Goal: Information Seeking & Learning: Learn about a topic

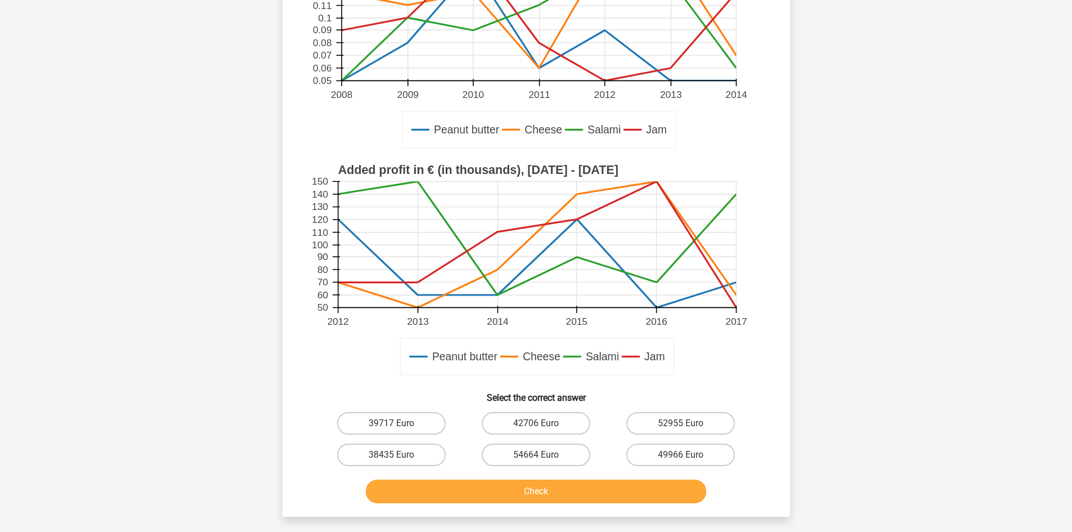
scroll to position [300, 0]
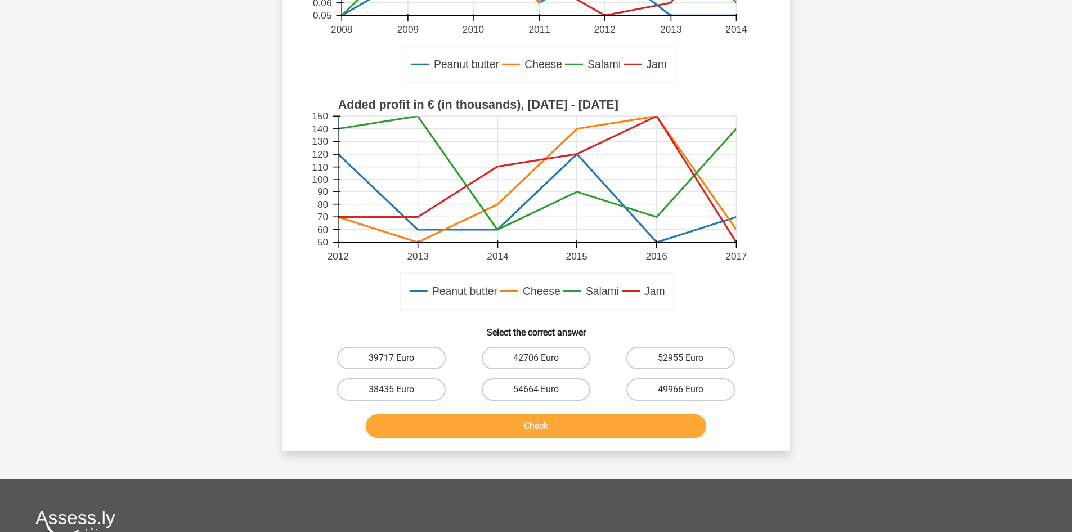
click at [417, 366] on label "39717 Euro" at bounding box center [391, 358] width 109 height 23
click at [398, 365] on input "39717 Euro" at bounding box center [394, 361] width 7 height 7
radio input "true"
click at [429, 424] on button "Check" at bounding box center [536, 426] width 340 height 24
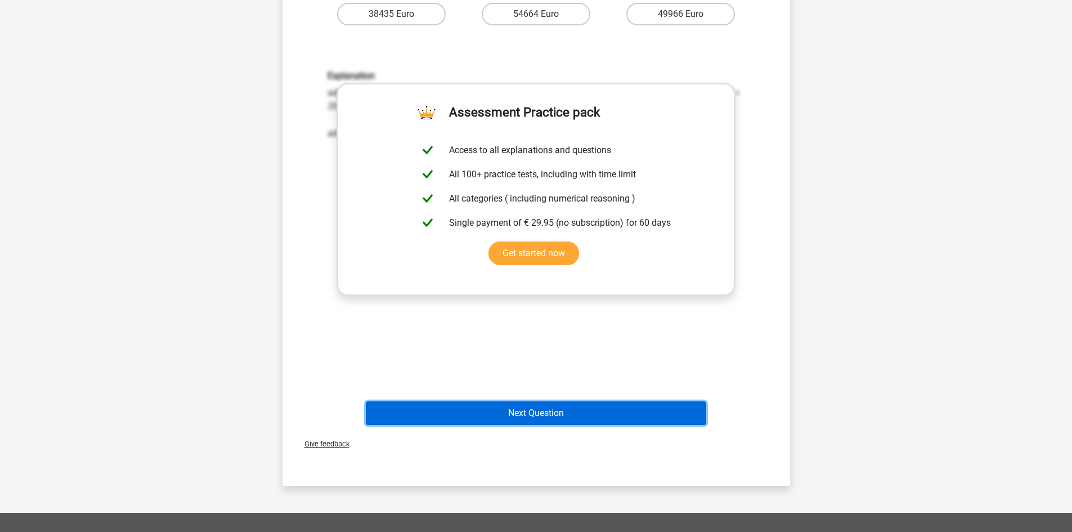
click at [475, 410] on button "Next Question" at bounding box center [536, 413] width 340 height 24
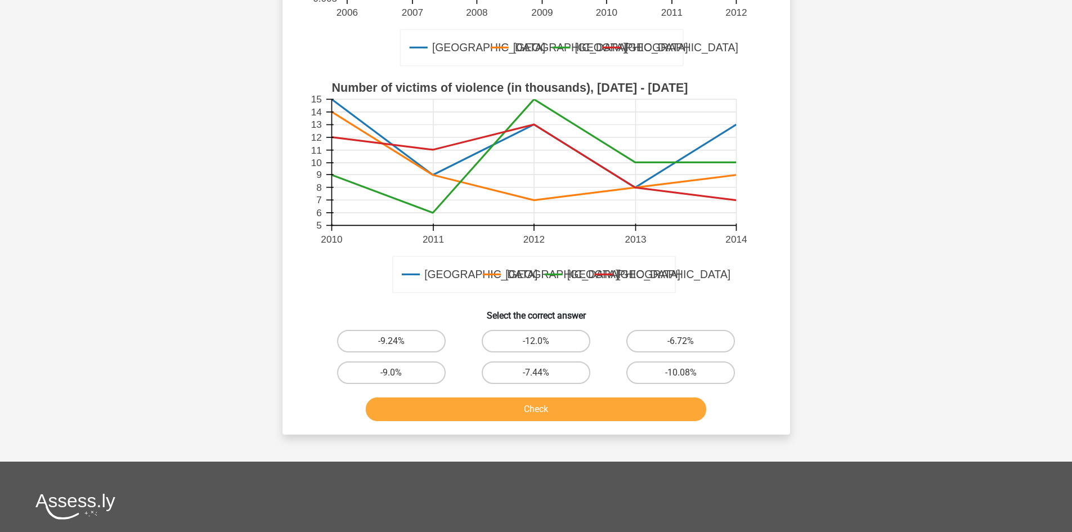
scroll to position [357, 0]
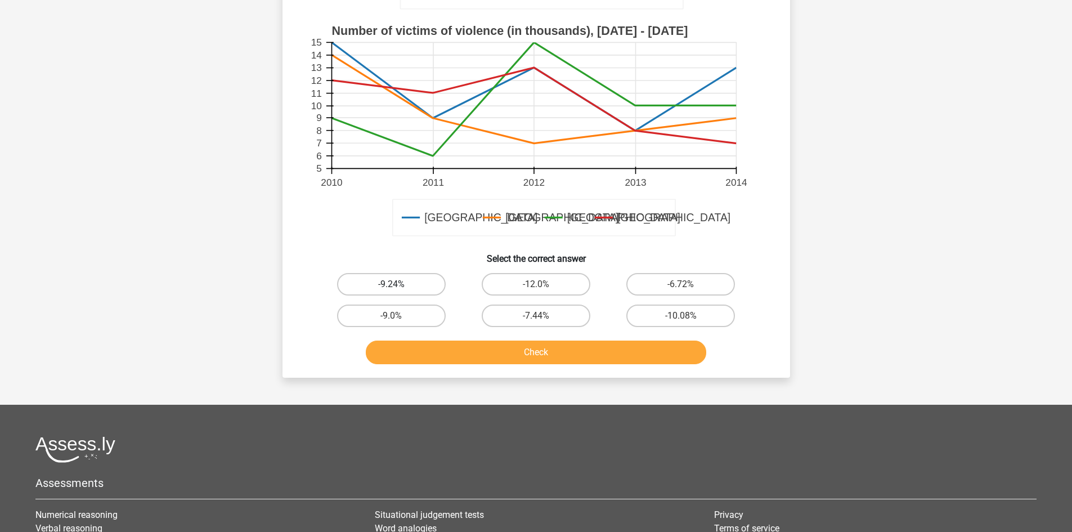
click at [402, 281] on label "-9.24%" at bounding box center [391, 284] width 109 height 23
click at [398, 284] on input "-9.24%" at bounding box center [394, 287] width 7 height 7
radio input "true"
click at [461, 351] on button "Check" at bounding box center [536, 352] width 340 height 24
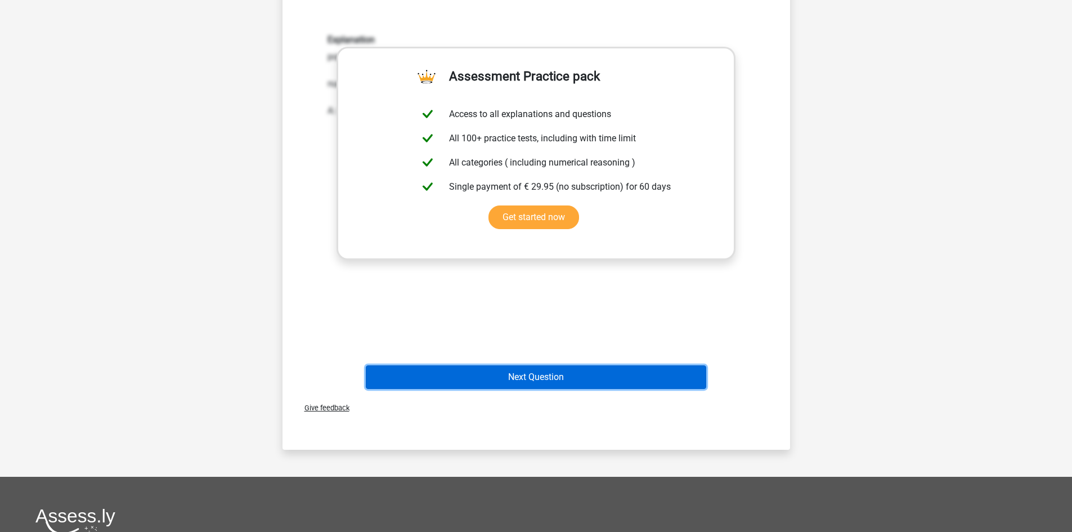
click at [584, 372] on button "Next Question" at bounding box center [536, 377] width 340 height 24
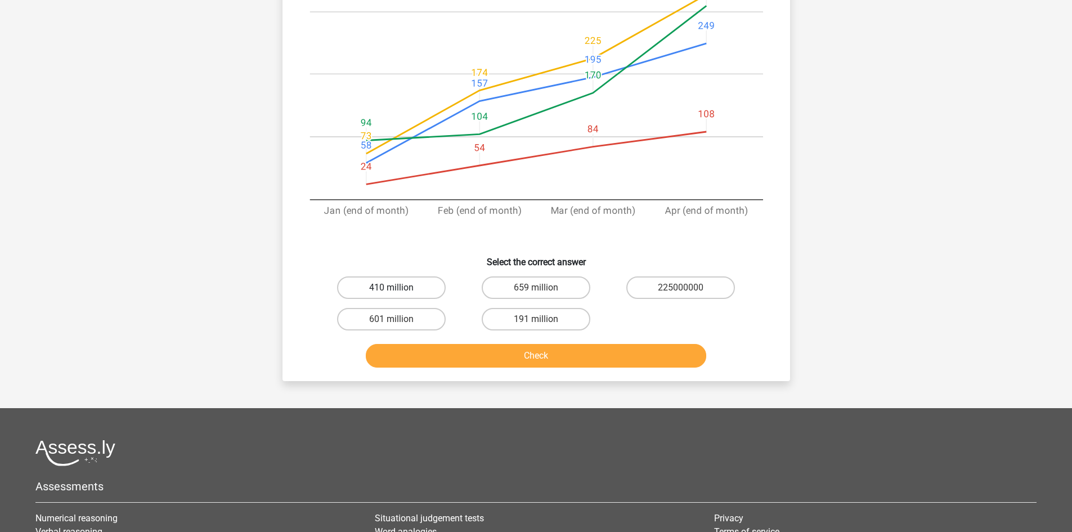
scroll to position [263, 0]
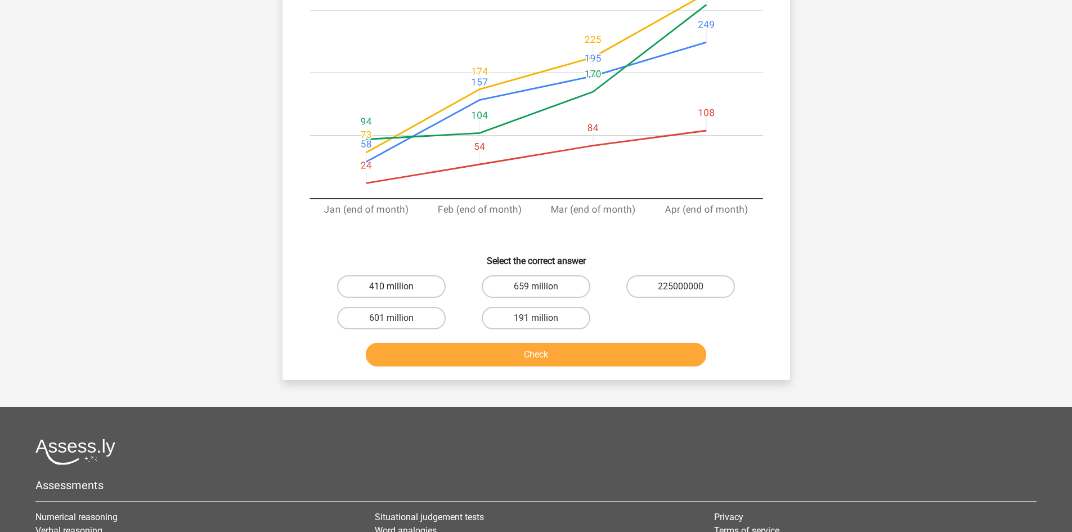
click at [371, 294] on label "410 million" at bounding box center [391, 286] width 109 height 23
click at [391, 294] on input "410 million" at bounding box center [394, 289] width 7 height 7
radio input "true"
click at [422, 345] on button "Check" at bounding box center [536, 355] width 340 height 24
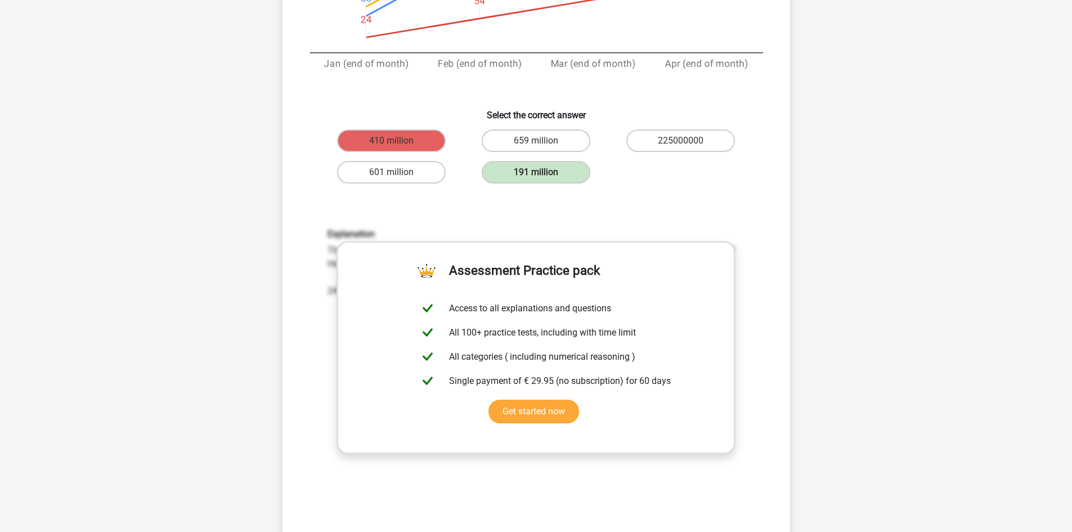
scroll to position [450, 0]
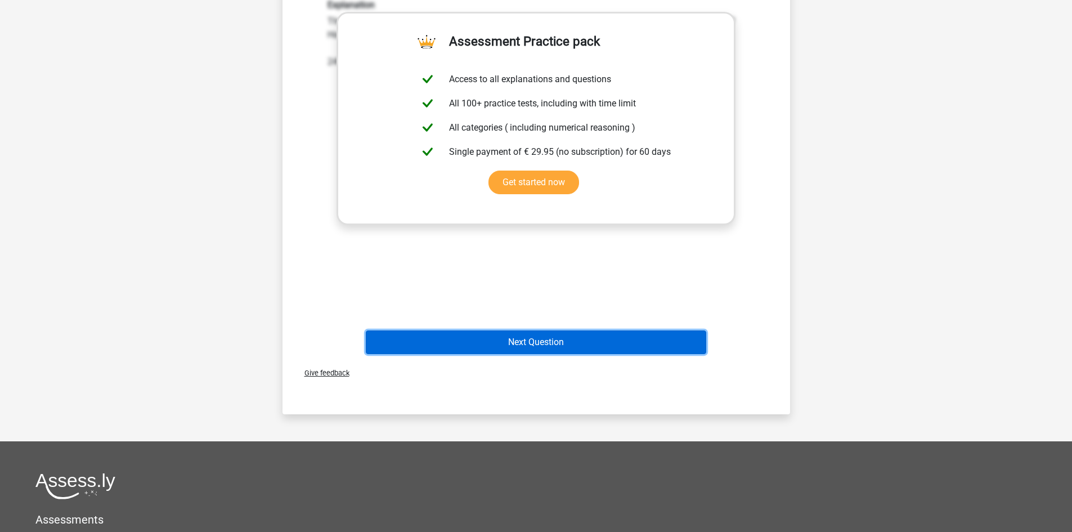
click at [590, 341] on button "Next Question" at bounding box center [536, 342] width 340 height 24
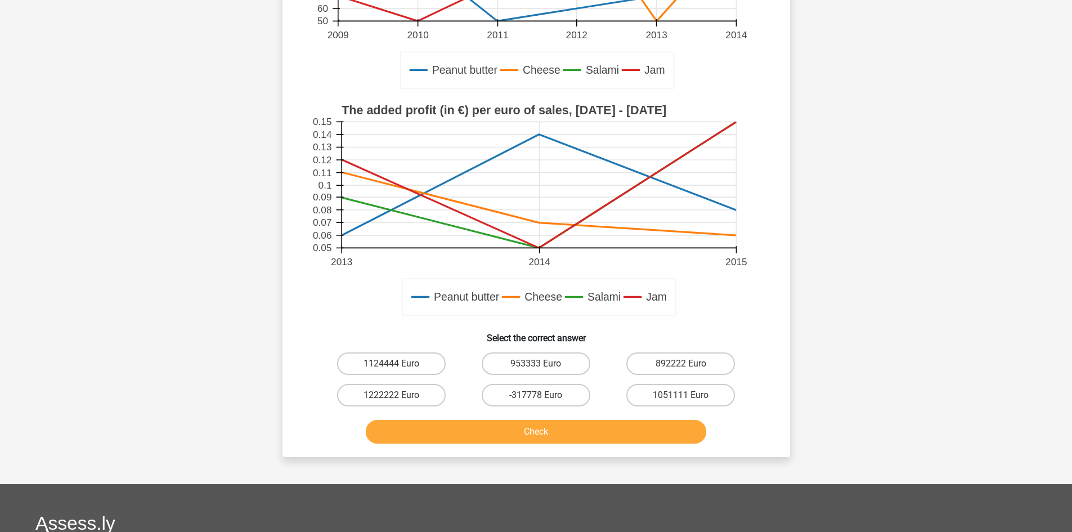
scroll to position [244, 0]
click at [405, 354] on label "1124444 Euro" at bounding box center [391, 363] width 109 height 23
click at [398, 363] on input "1124444 Euro" at bounding box center [394, 366] width 7 height 7
radio input "true"
click at [467, 428] on button "Check" at bounding box center [536, 431] width 340 height 24
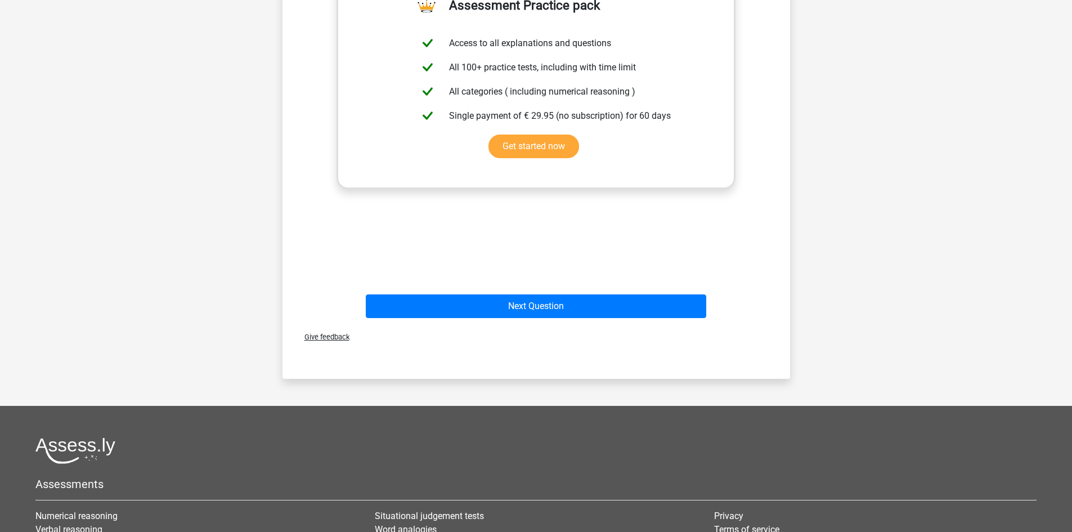
click at [618, 320] on div "Next Question" at bounding box center [536, 308] width 434 height 28
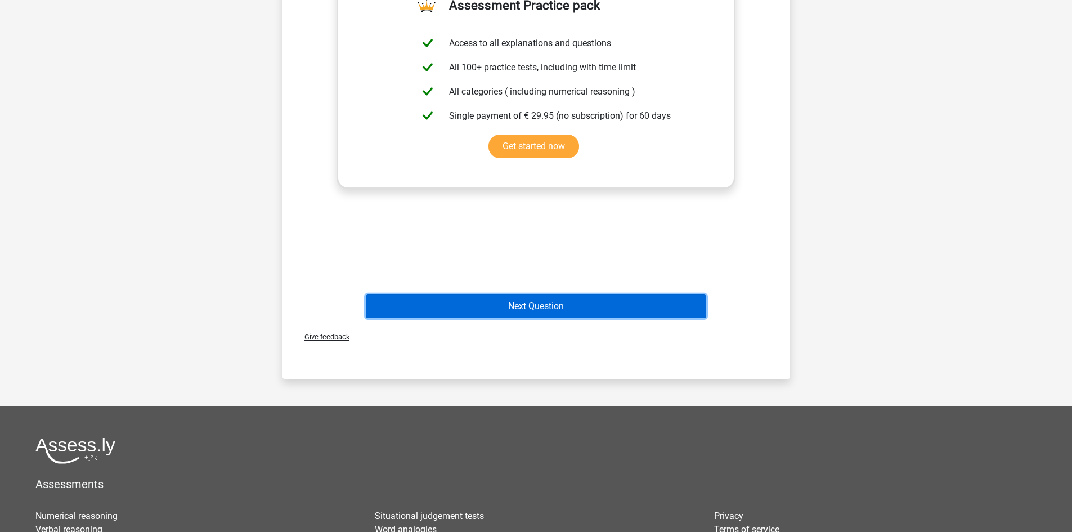
click at [618, 308] on button "Next Question" at bounding box center [536, 306] width 340 height 24
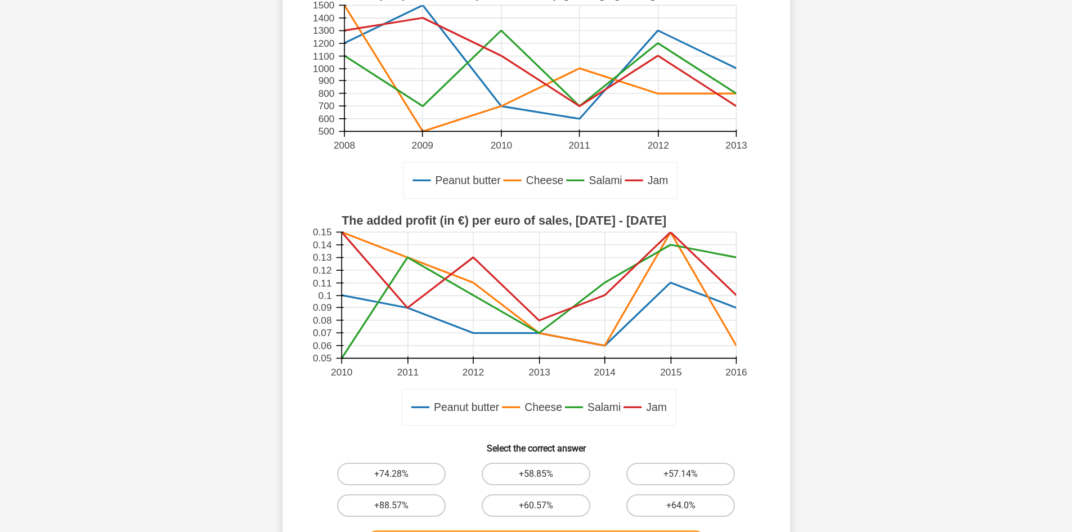
scroll to position [263, 0]
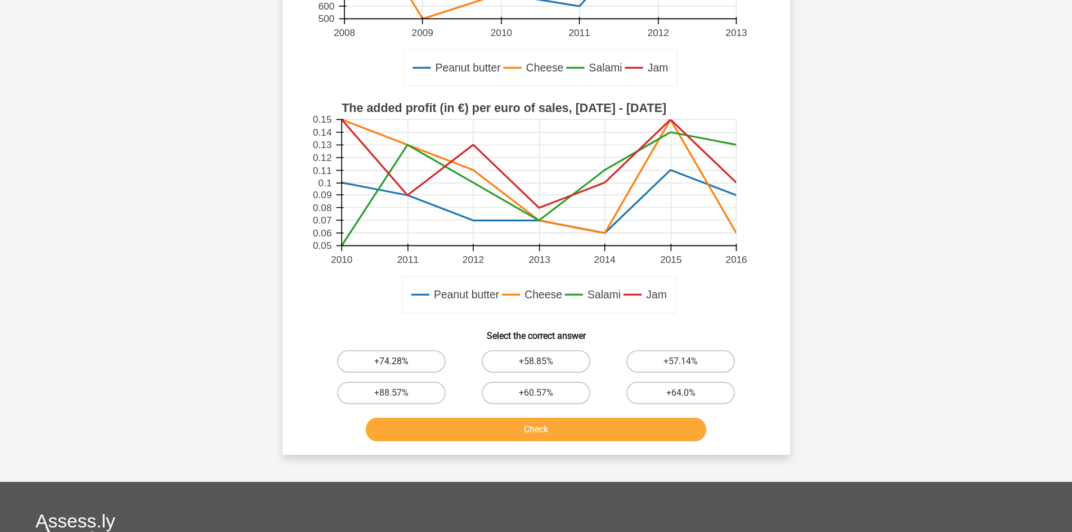
click at [380, 362] on label "+74.28%" at bounding box center [391, 361] width 109 height 23
click at [391, 362] on input "+74.28%" at bounding box center [394, 364] width 7 height 7
radio input "true"
click at [426, 424] on button "Check" at bounding box center [536, 429] width 340 height 24
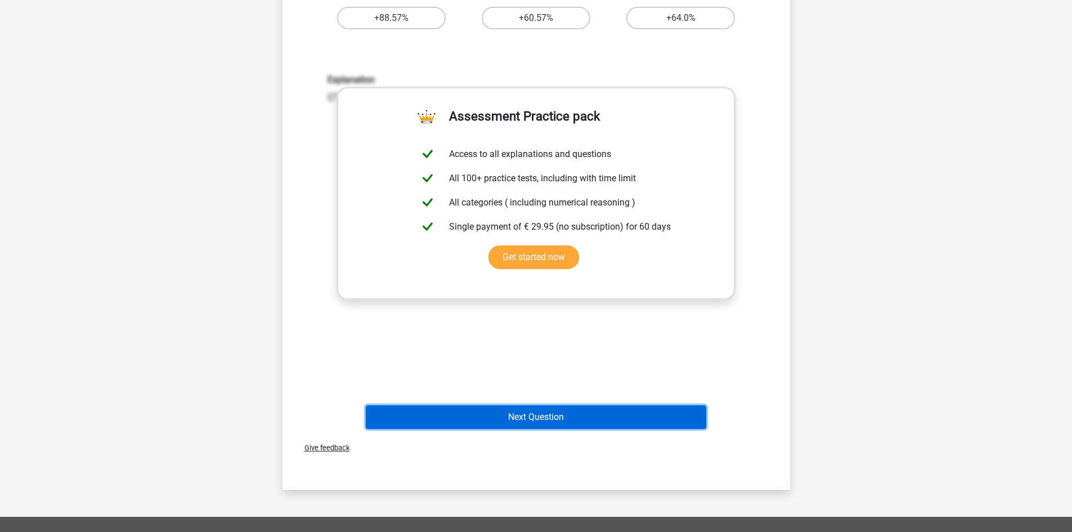
click at [694, 419] on button "Next Question" at bounding box center [536, 417] width 340 height 24
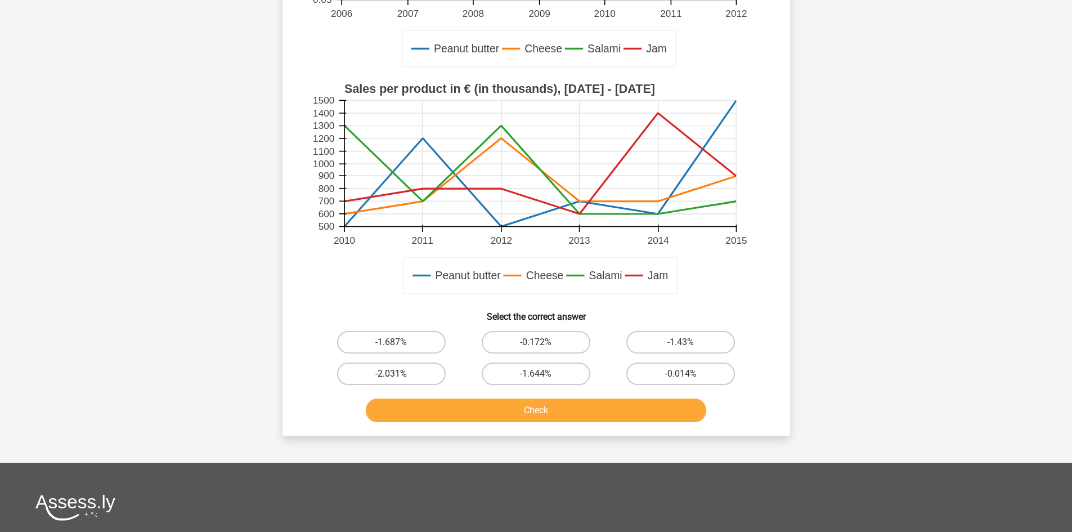
scroll to position [357, 0]
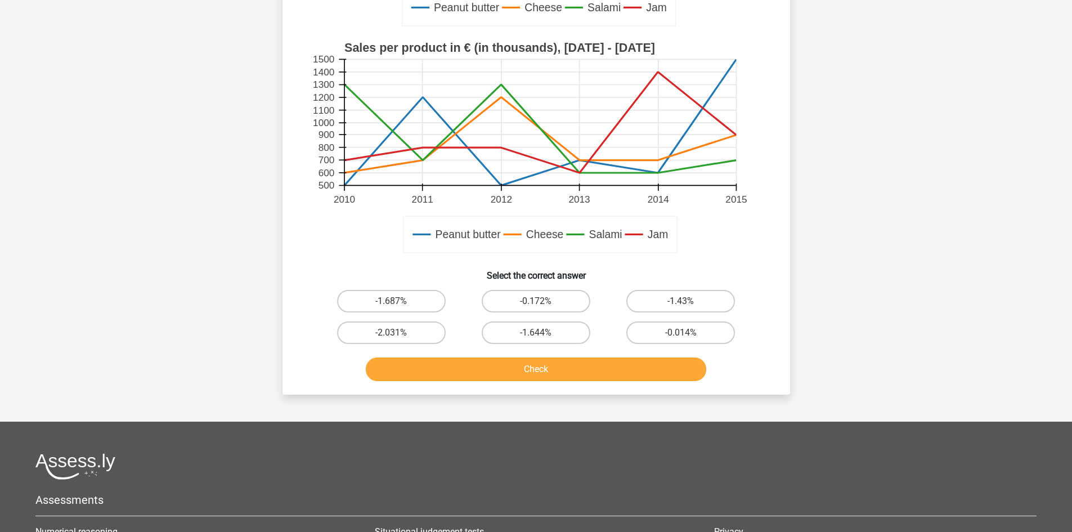
click at [398, 304] on input "-1.687%" at bounding box center [394, 304] width 7 height 7
radio input "true"
click at [446, 368] on button "Check" at bounding box center [536, 369] width 340 height 24
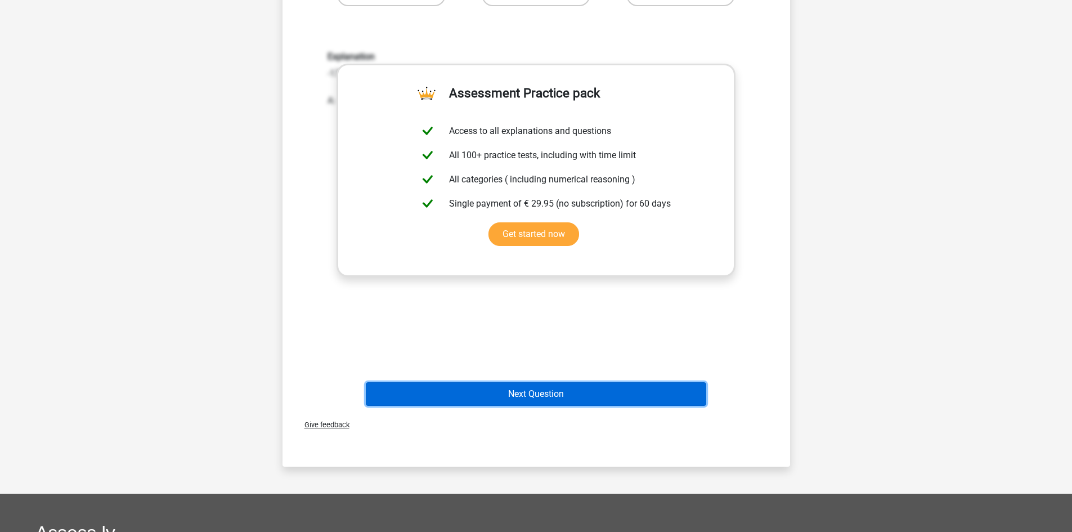
click at [554, 388] on button "Next Question" at bounding box center [536, 394] width 340 height 24
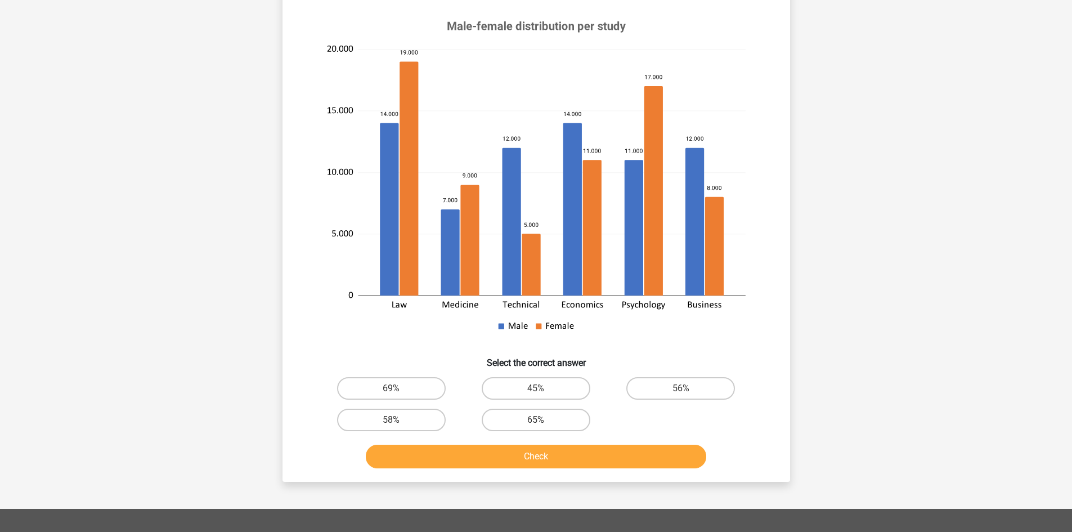
scroll to position [132, 0]
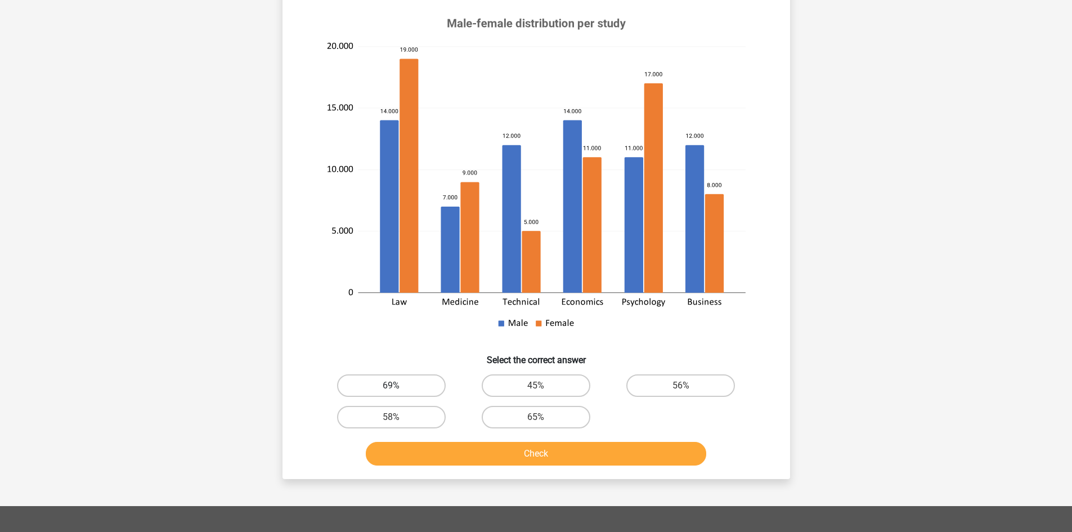
click at [417, 384] on label "69%" at bounding box center [391, 385] width 109 height 23
click at [398, 385] on input "69%" at bounding box center [394, 388] width 7 height 7
radio input "true"
click at [456, 455] on button "Check" at bounding box center [536, 454] width 340 height 24
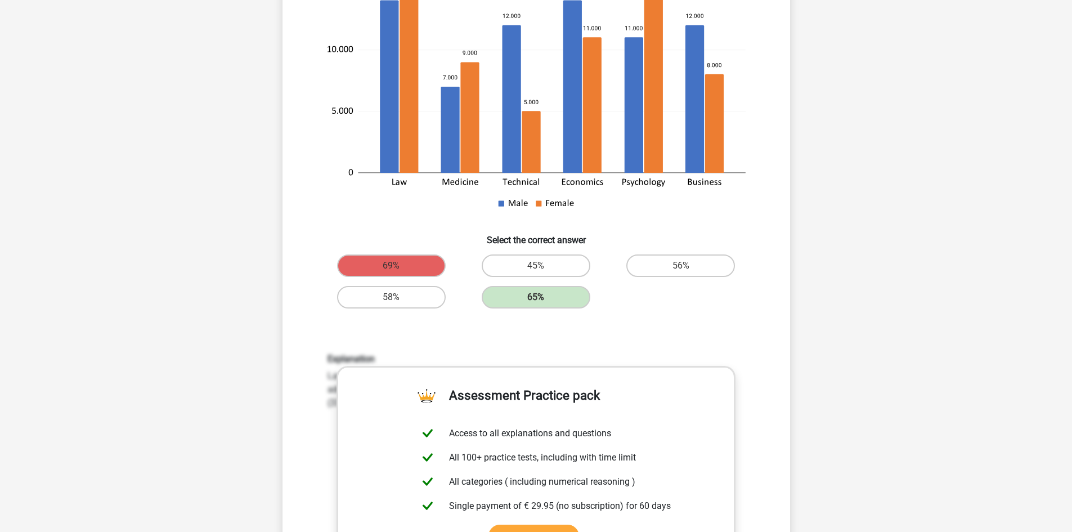
scroll to position [263, 0]
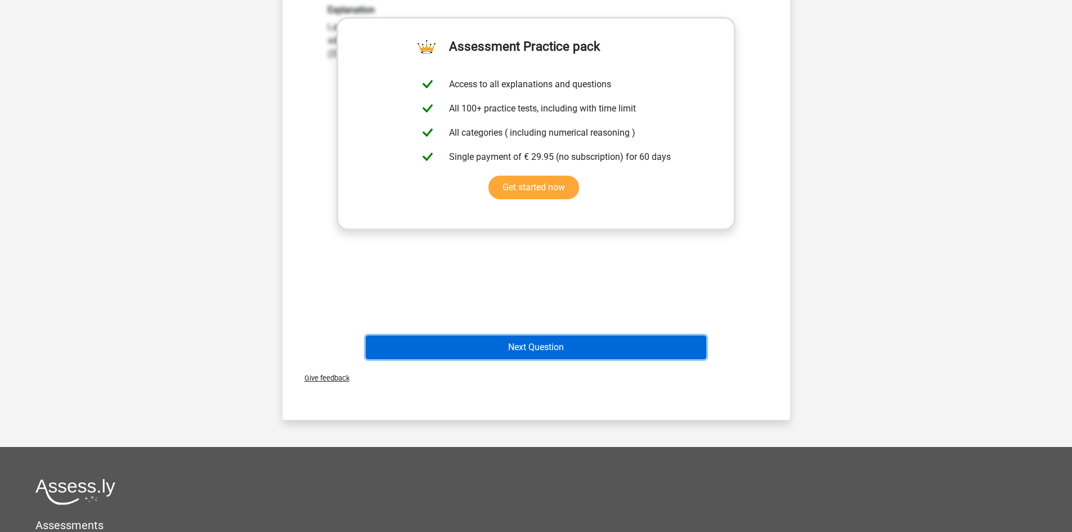
click at [592, 350] on button "Next Question" at bounding box center [536, 347] width 340 height 24
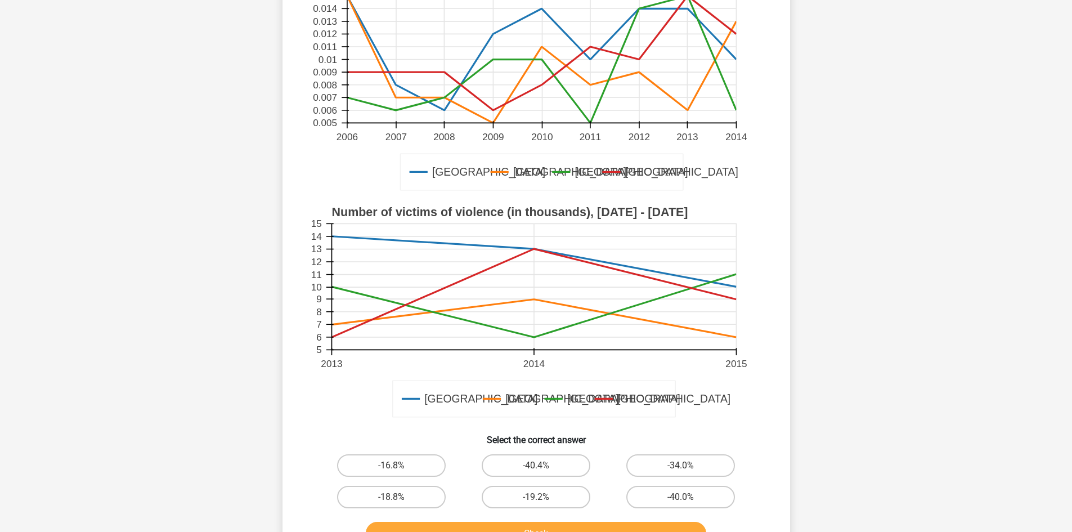
scroll to position [187, 0]
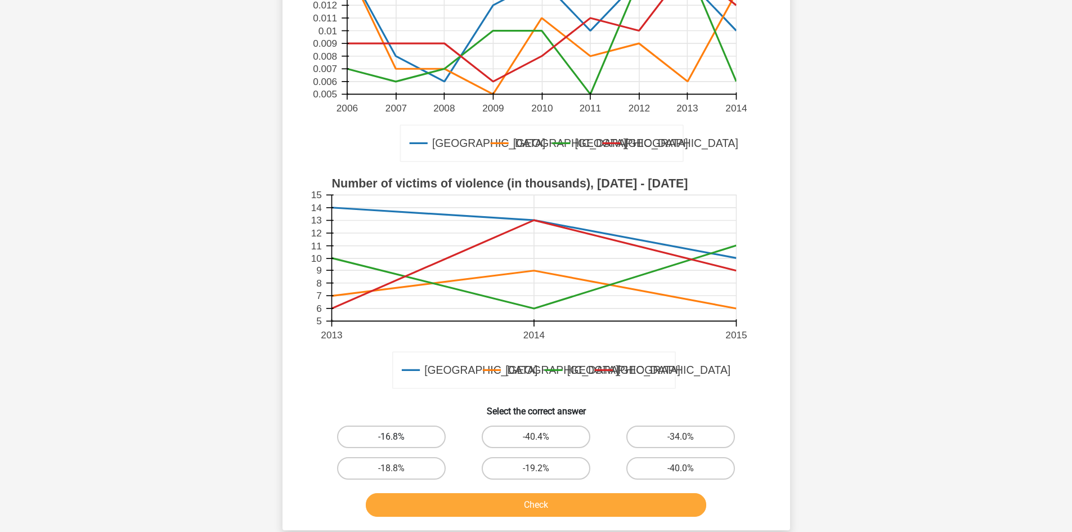
click at [424, 433] on label "-16.8%" at bounding box center [391, 436] width 109 height 23
click at [398, 437] on input "-16.8%" at bounding box center [394, 440] width 7 height 7
radio input "true"
click at [479, 498] on button "Check" at bounding box center [536, 505] width 340 height 24
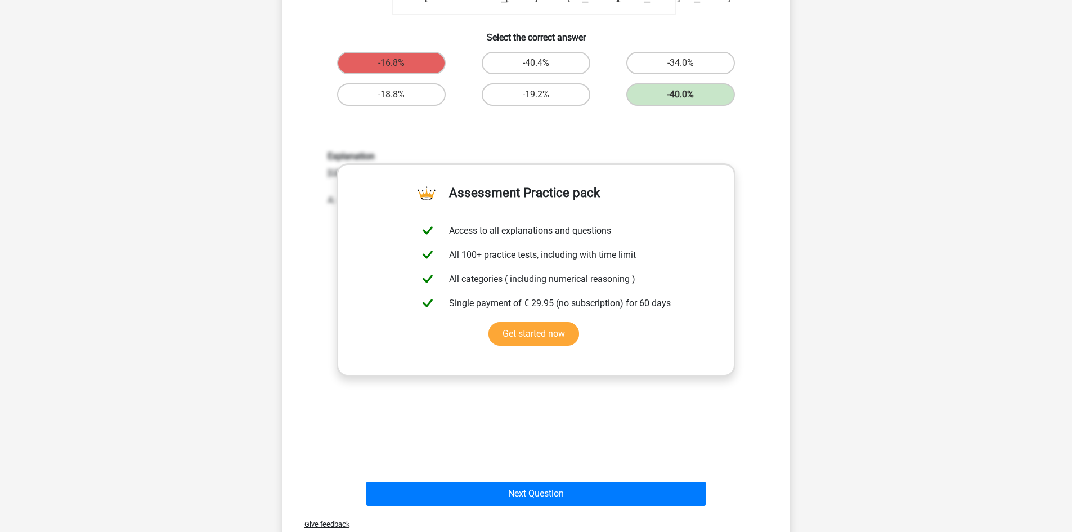
scroll to position [563, 0]
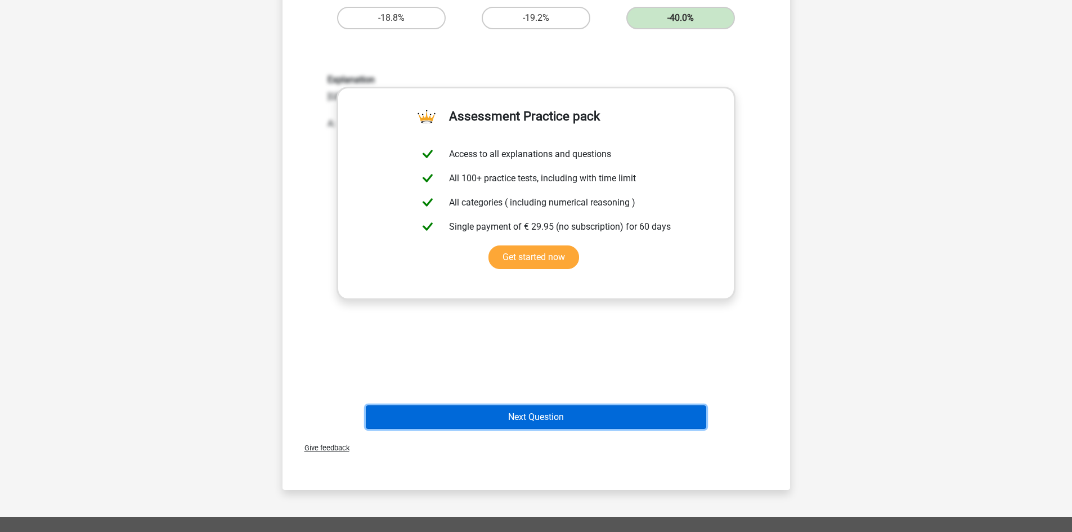
click at [555, 422] on button "Next Question" at bounding box center [536, 417] width 340 height 24
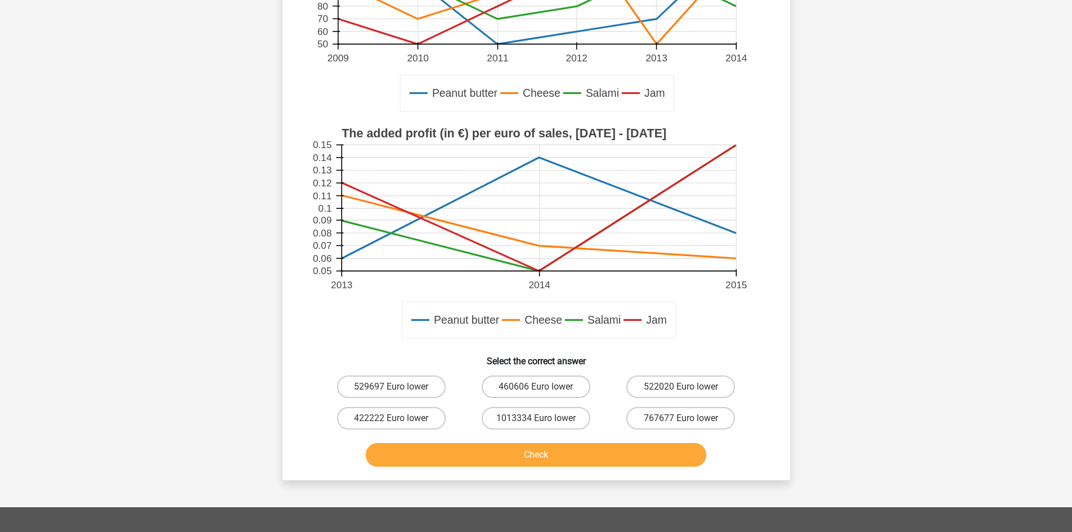
scroll to position [244, 0]
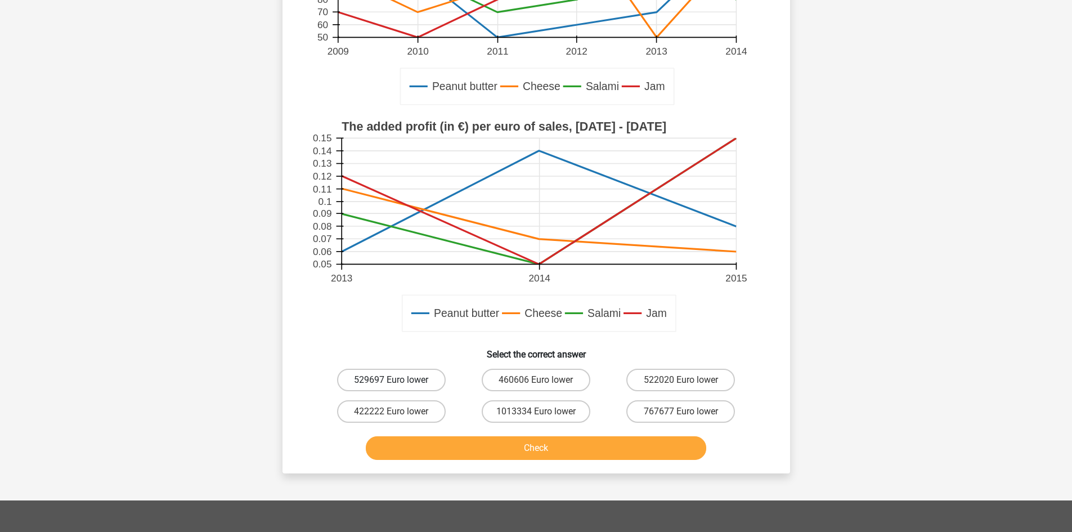
click at [390, 377] on label "529697 Euro lower" at bounding box center [391, 379] width 109 height 23
click at [391, 380] on input "529697 Euro lower" at bounding box center [394, 383] width 7 height 7
radio input "true"
click at [468, 459] on button "Check" at bounding box center [536, 448] width 340 height 24
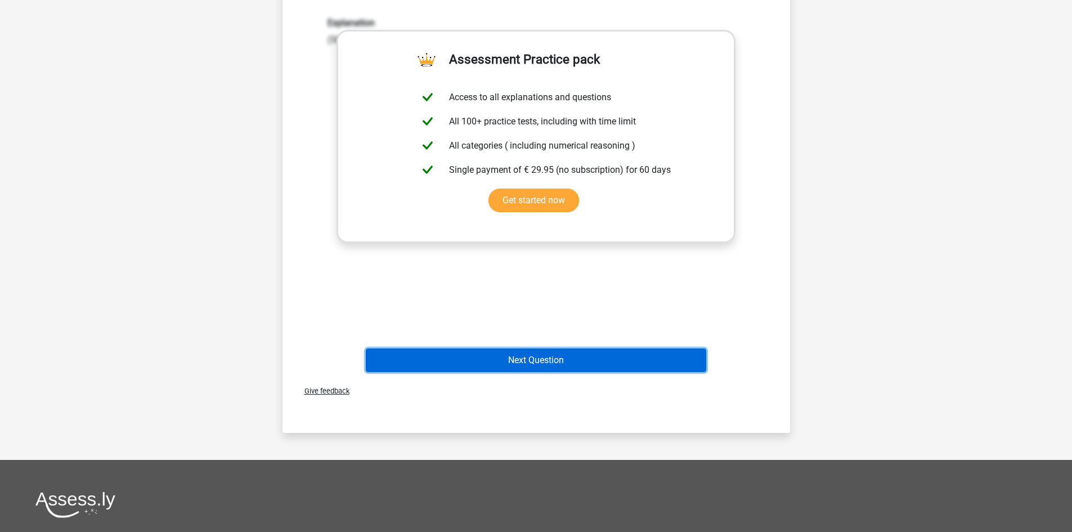
click at [562, 369] on button "Next Question" at bounding box center [536, 360] width 340 height 24
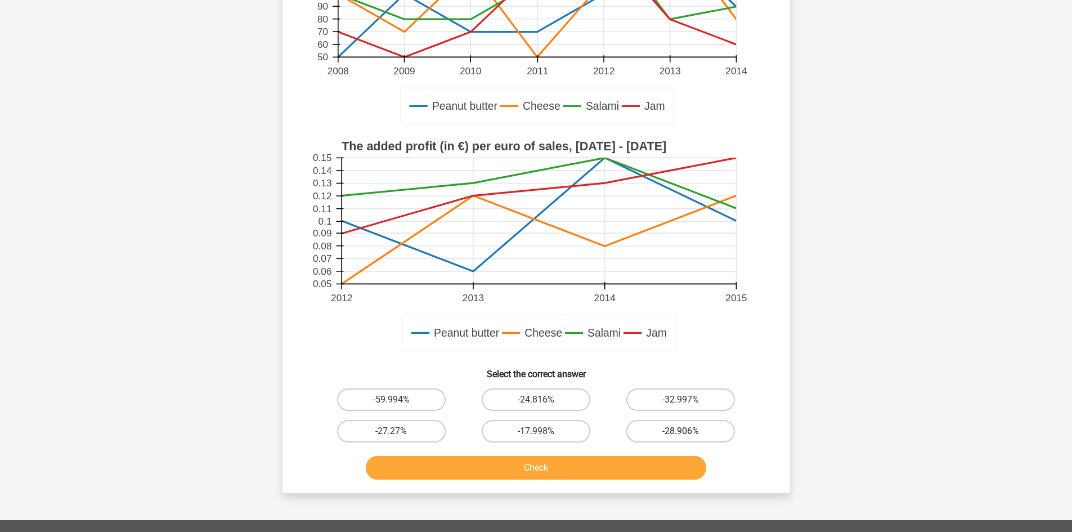
scroll to position [225, 0]
click at [376, 392] on label "-59.994%" at bounding box center [391, 399] width 109 height 23
click at [391, 399] on input "-59.994%" at bounding box center [394, 402] width 7 height 7
radio input "true"
click at [458, 469] on button "Check" at bounding box center [536, 467] width 340 height 24
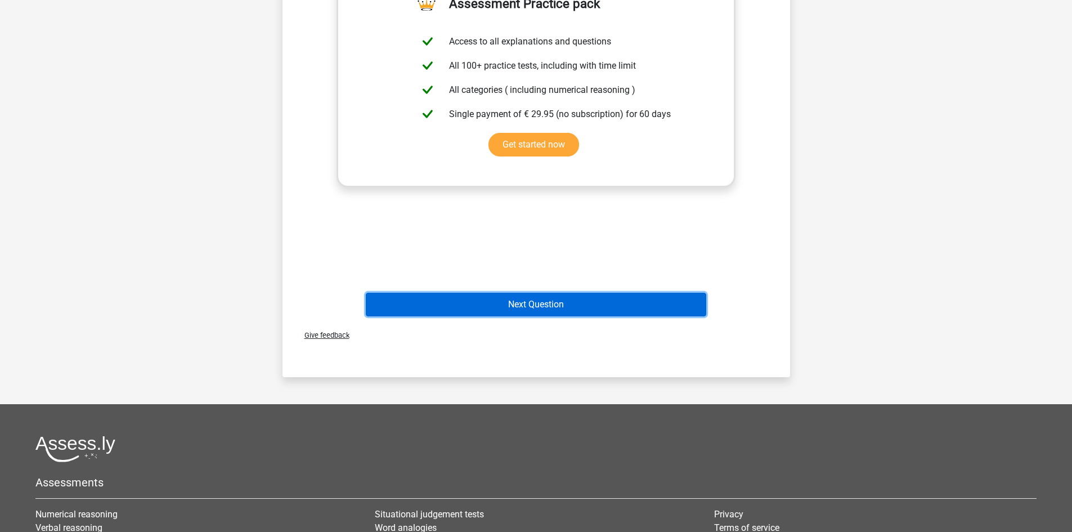
click at [548, 312] on button "Next Question" at bounding box center [536, 305] width 340 height 24
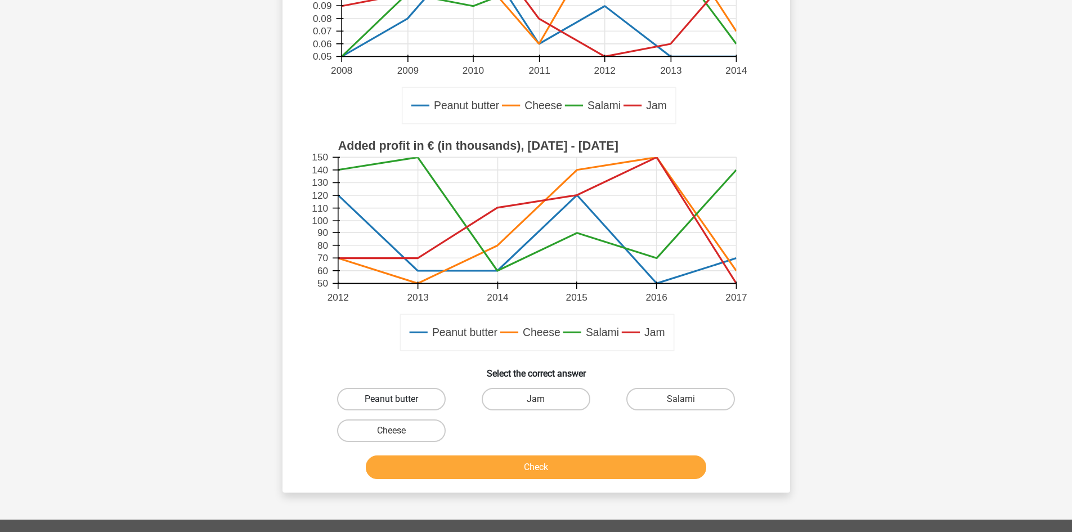
click at [398, 395] on label "Peanut butter" at bounding box center [391, 399] width 109 height 23
click at [398, 399] on input "Peanut butter" at bounding box center [394, 402] width 7 height 7
radio input "true"
click at [475, 479] on div "Check" at bounding box center [536, 469] width 434 height 28
click at [475, 471] on button "Check" at bounding box center [536, 467] width 340 height 24
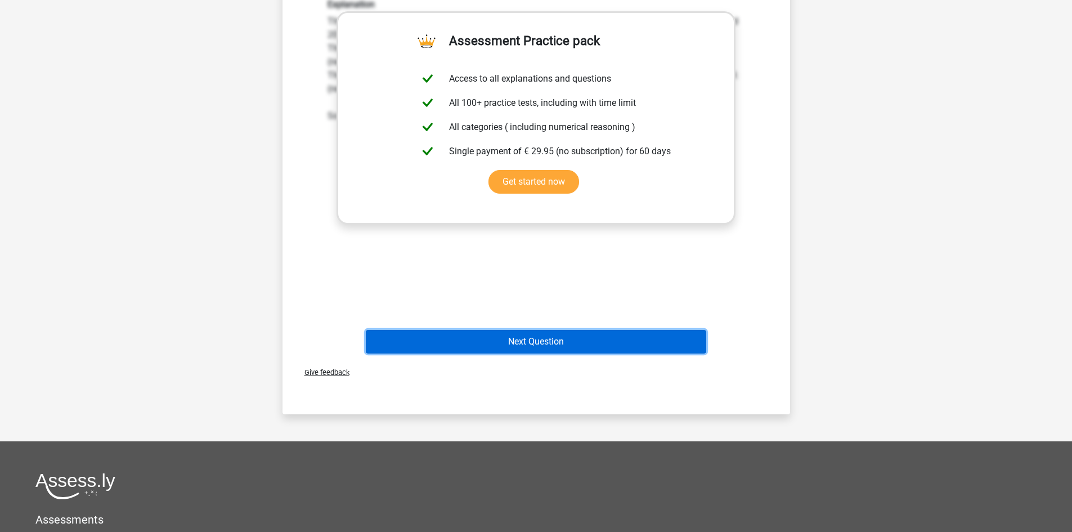
click at [531, 344] on button "Next Question" at bounding box center [536, 342] width 340 height 24
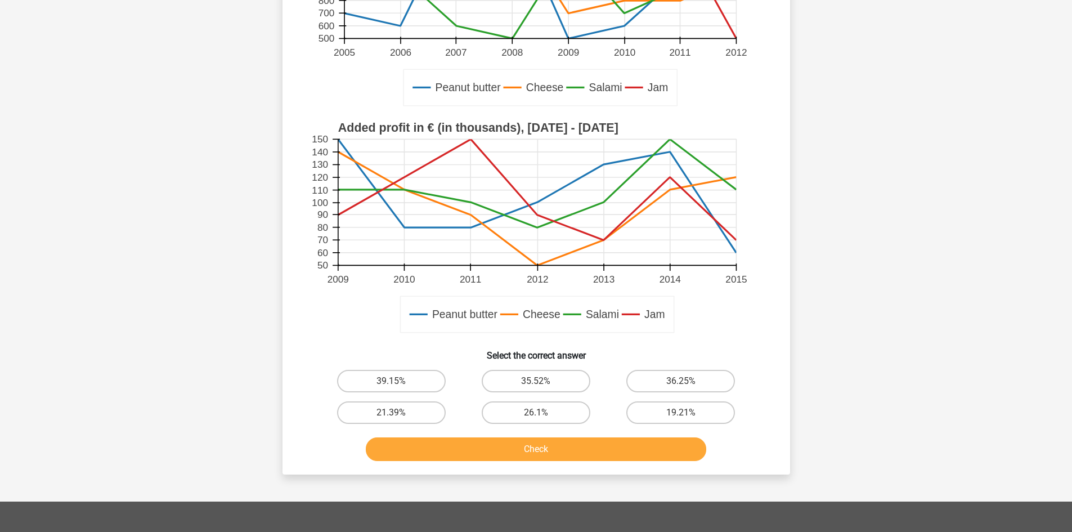
scroll to position [319, 0]
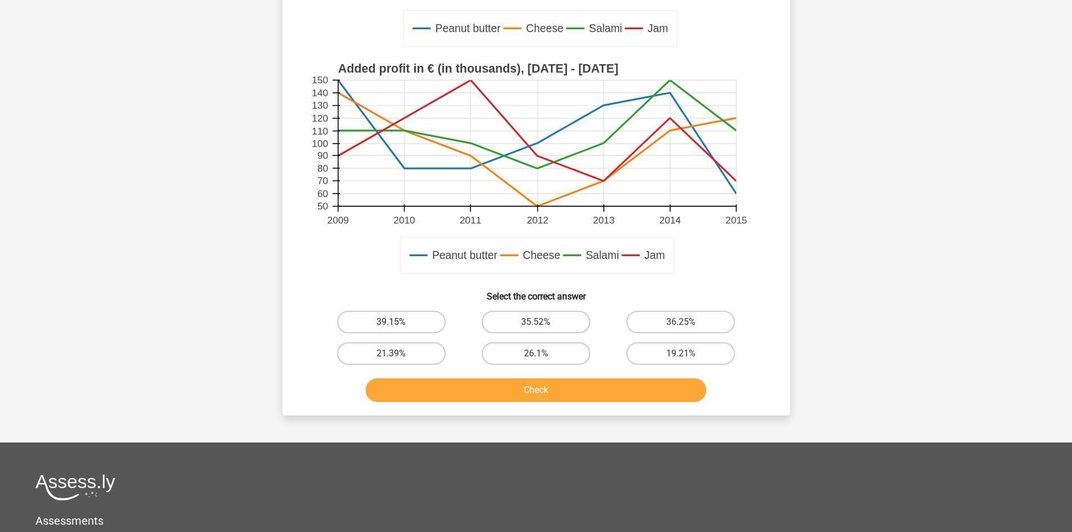
drag, startPoint x: 422, startPoint y: 325, endPoint x: 422, endPoint y: 331, distance: 6.8
click at [422, 325] on label "39.15%" at bounding box center [391, 322] width 109 height 23
click at [398, 325] on input "39.15%" at bounding box center [394, 325] width 7 height 7
radio input "true"
click at [485, 398] on button "Check" at bounding box center [536, 390] width 340 height 24
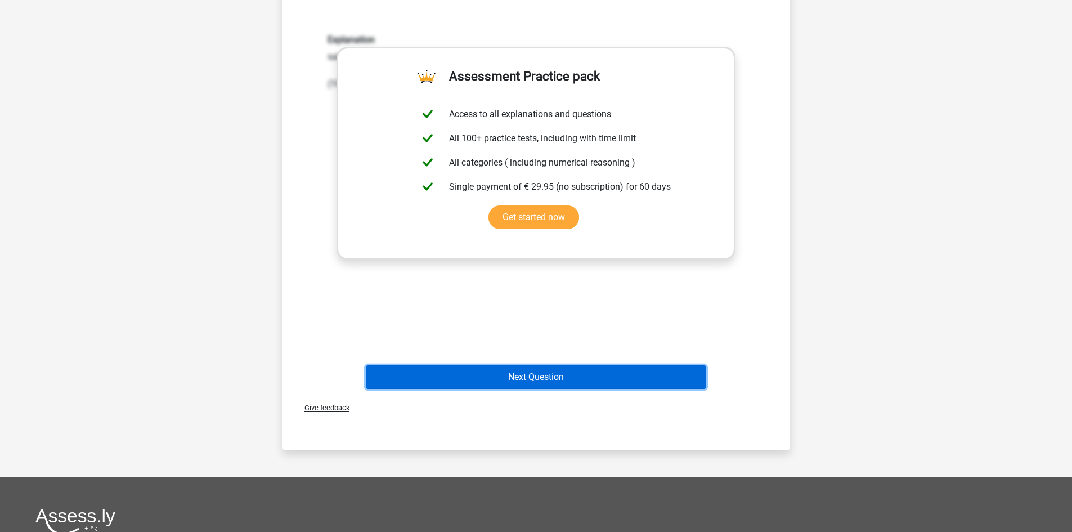
click at [631, 371] on button "Next Question" at bounding box center [536, 377] width 340 height 24
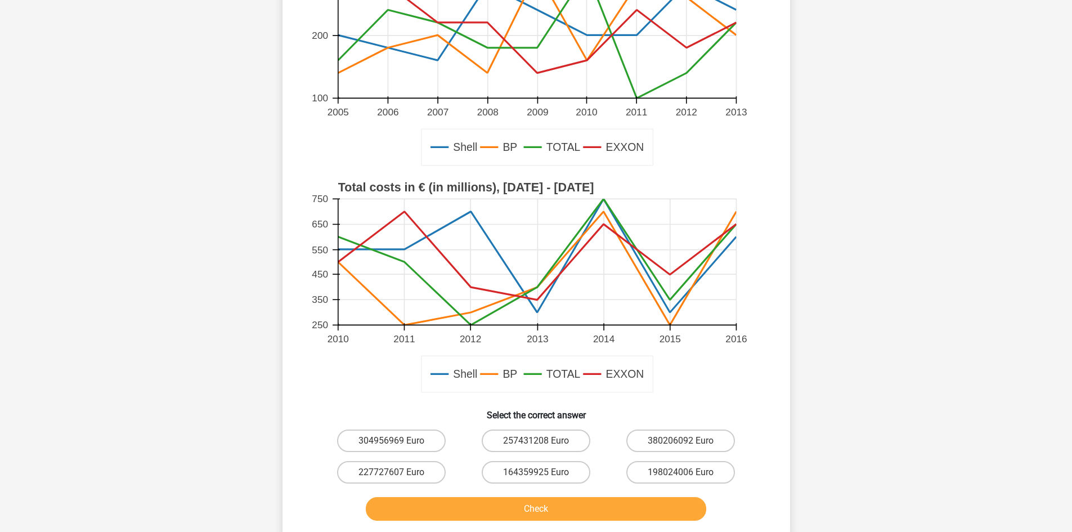
scroll to position [187, 0]
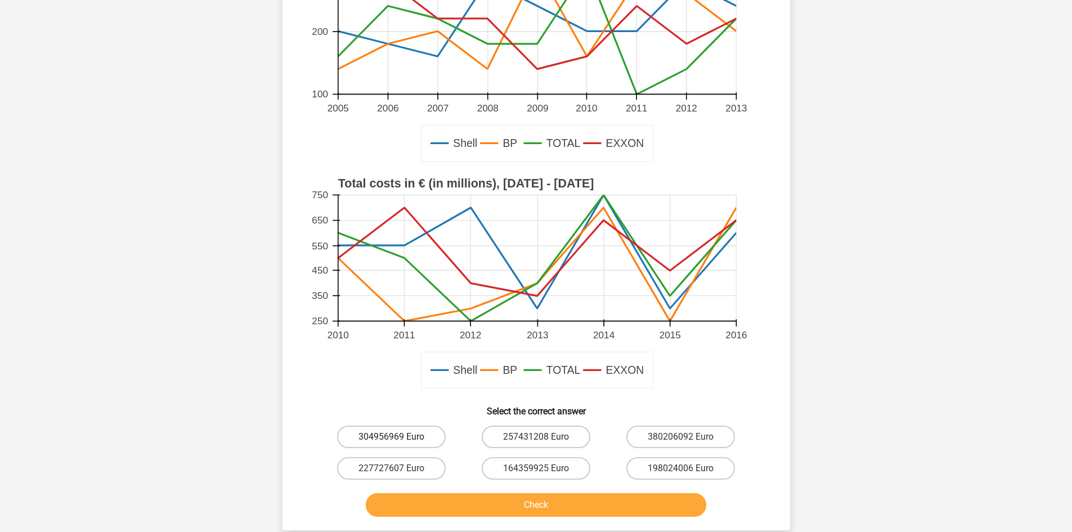
click at [408, 432] on label "304956969 Euro" at bounding box center [391, 436] width 109 height 23
click at [398, 437] on input "304956969 Euro" at bounding box center [394, 440] width 7 height 7
radio input "true"
click at [472, 506] on button "Check" at bounding box center [536, 505] width 340 height 24
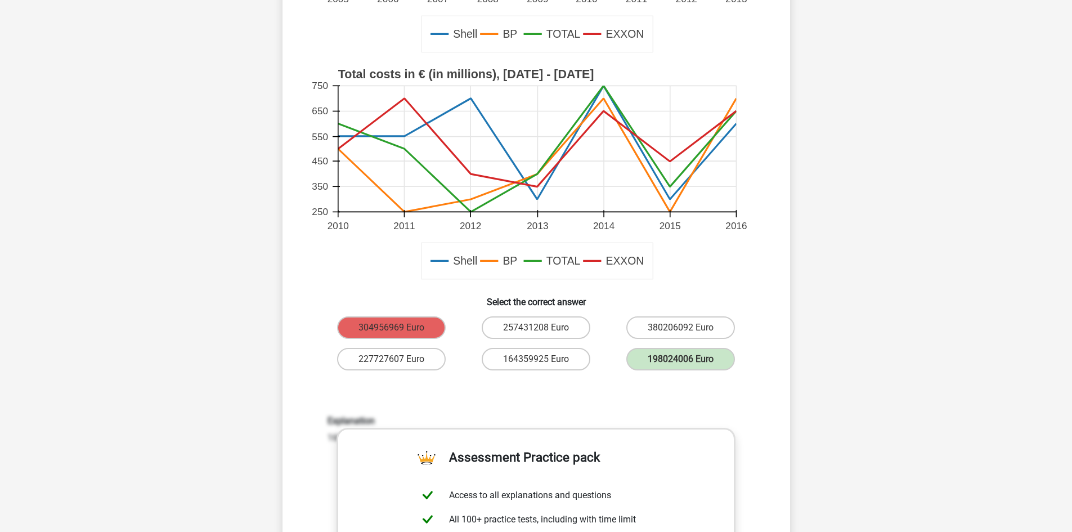
scroll to position [300, 0]
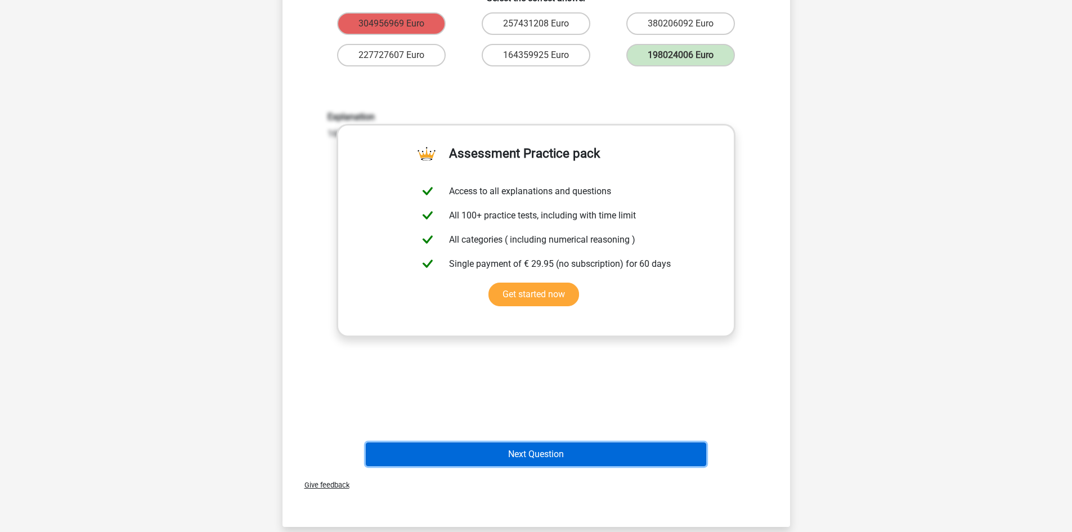
click at [552, 446] on button "Next Question" at bounding box center [536, 454] width 340 height 24
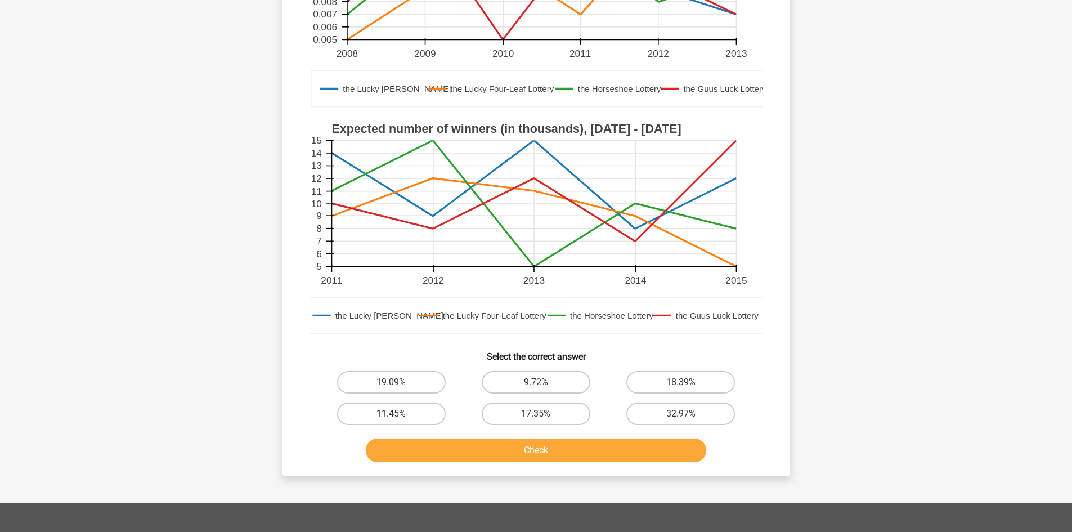
scroll to position [244, 0]
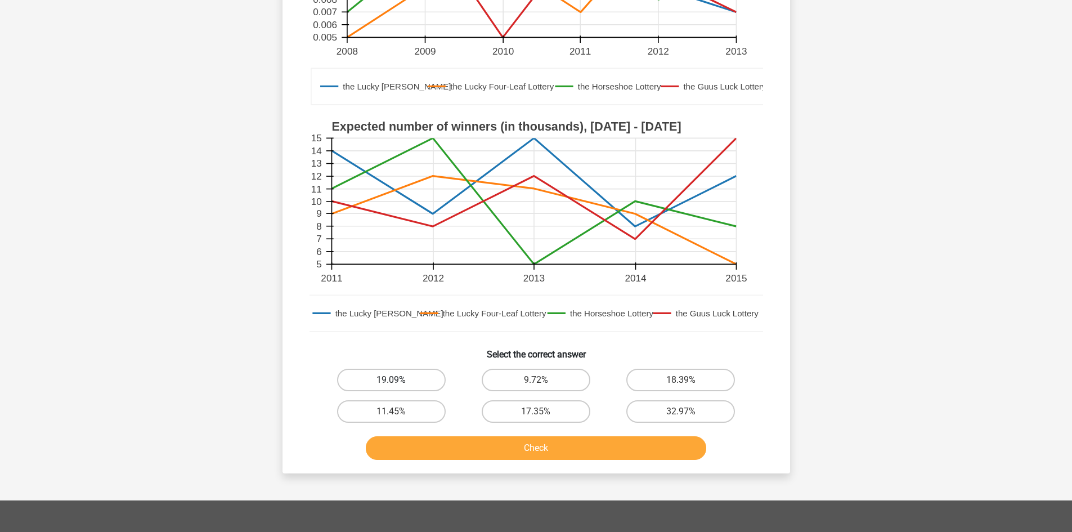
click at [412, 371] on label "19.09%" at bounding box center [391, 379] width 109 height 23
click at [398, 380] on input "19.09%" at bounding box center [394, 383] width 7 height 7
radio input "true"
click at [460, 448] on button "Check" at bounding box center [536, 448] width 340 height 24
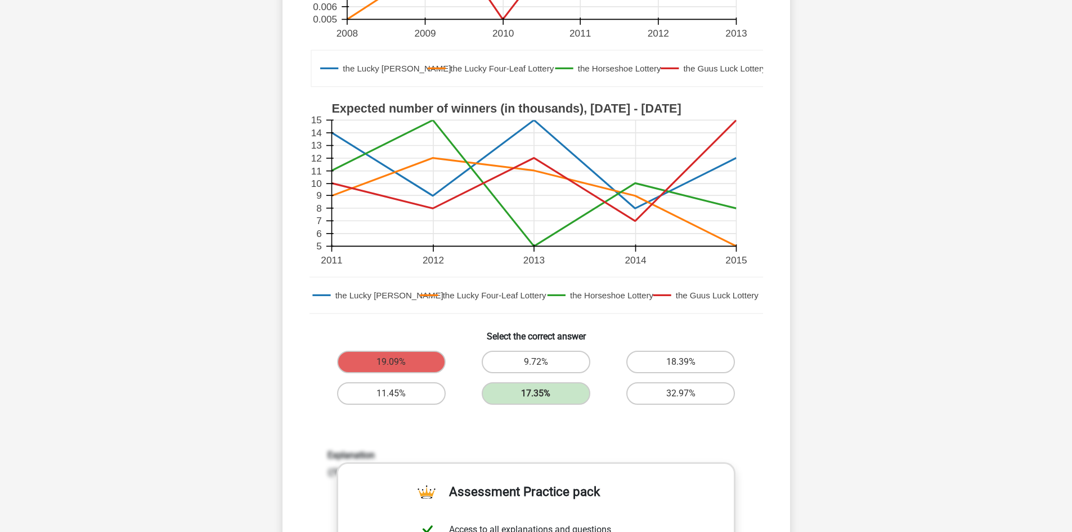
scroll to position [263, 0]
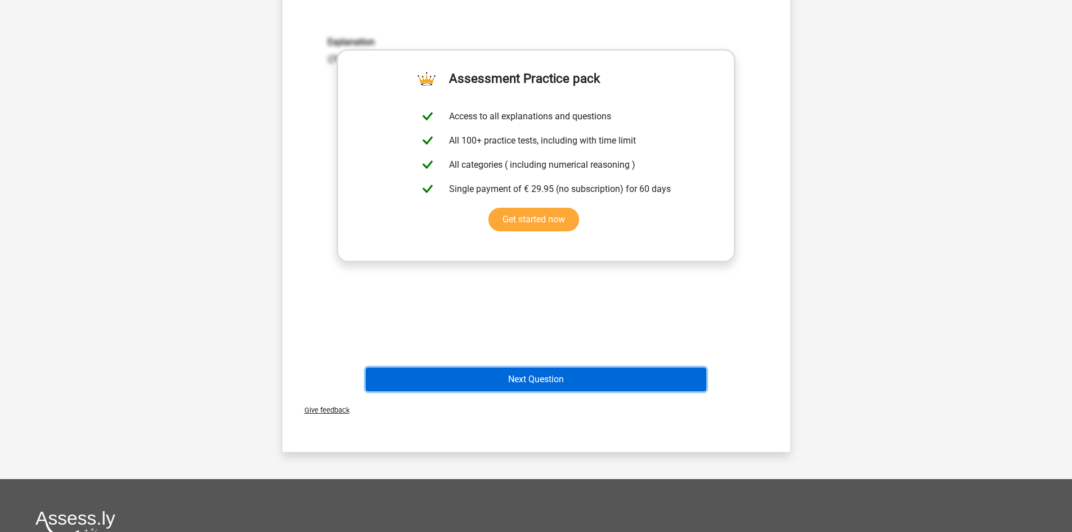
click at [580, 386] on button "Next Question" at bounding box center [536, 379] width 340 height 24
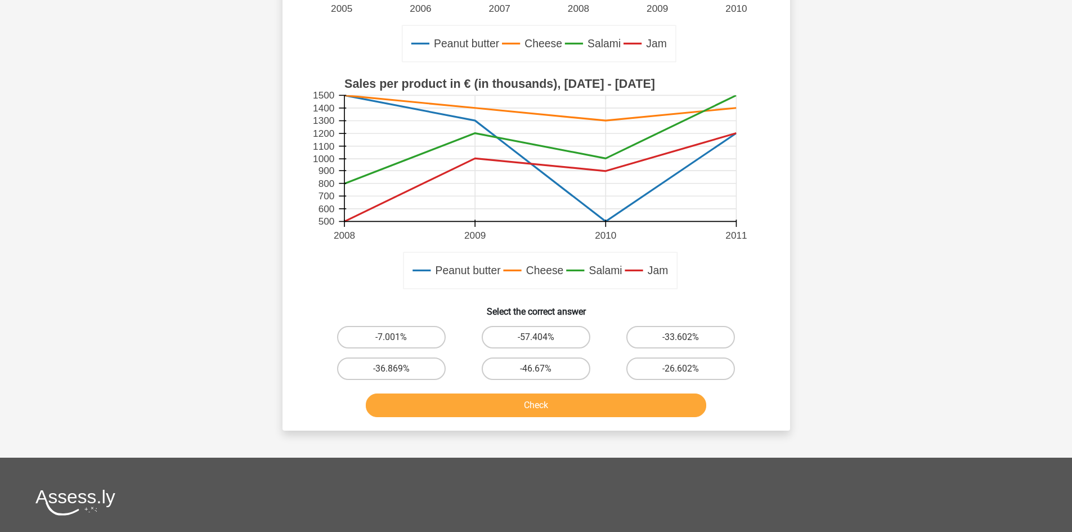
scroll to position [300, 0]
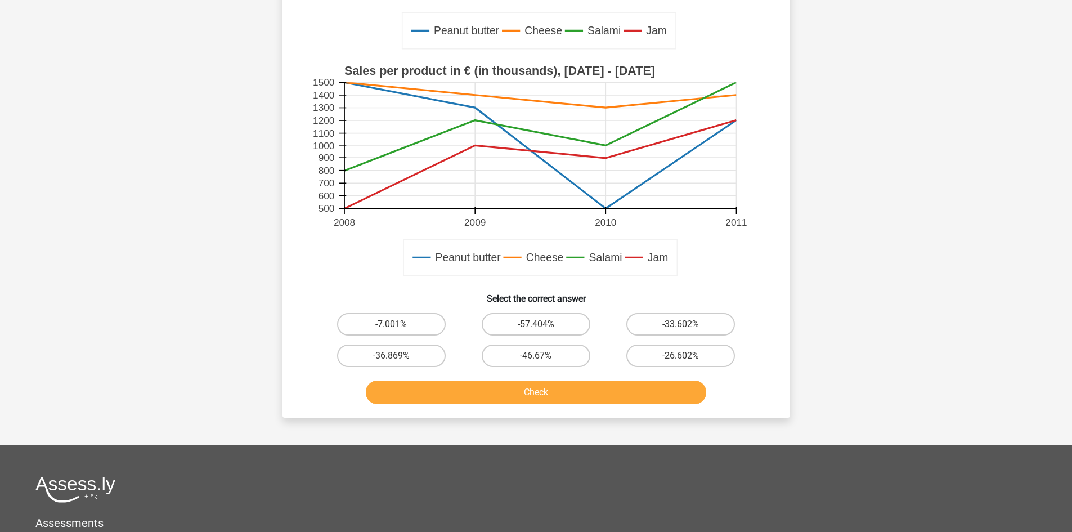
drag, startPoint x: 386, startPoint y: 318, endPoint x: 393, endPoint y: 326, distance: 10.4
click at [386, 318] on label "-7.001%" at bounding box center [391, 324] width 109 height 23
click at [391, 324] on input "-7.001%" at bounding box center [394, 327] width 7 height 7
radio input "true"
click at [438, 387] on button "Check" at bounding box center [536, 392] width 340 height 24
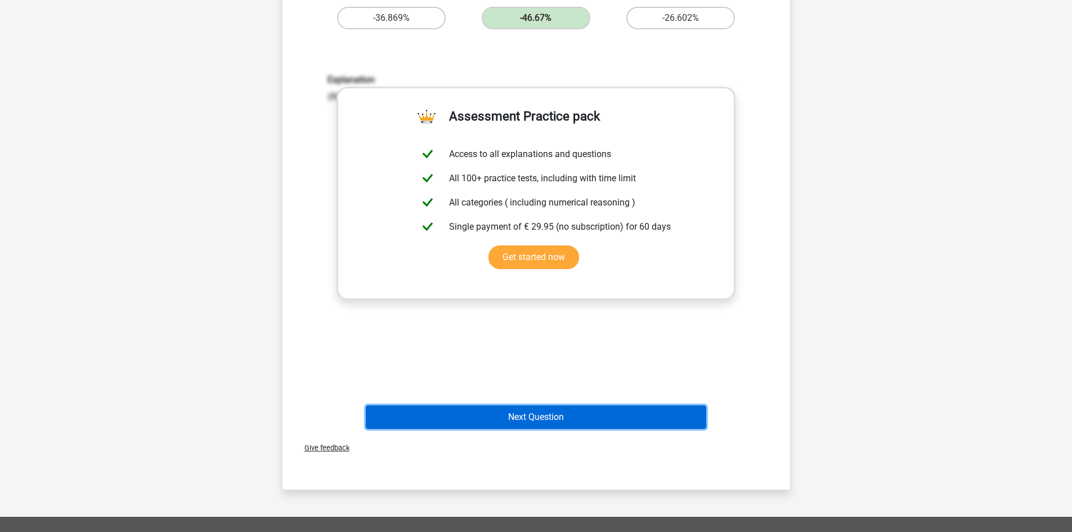
click at [559, 410] on button "Next Question" at bounding box center [536, 417] width 340 height 24
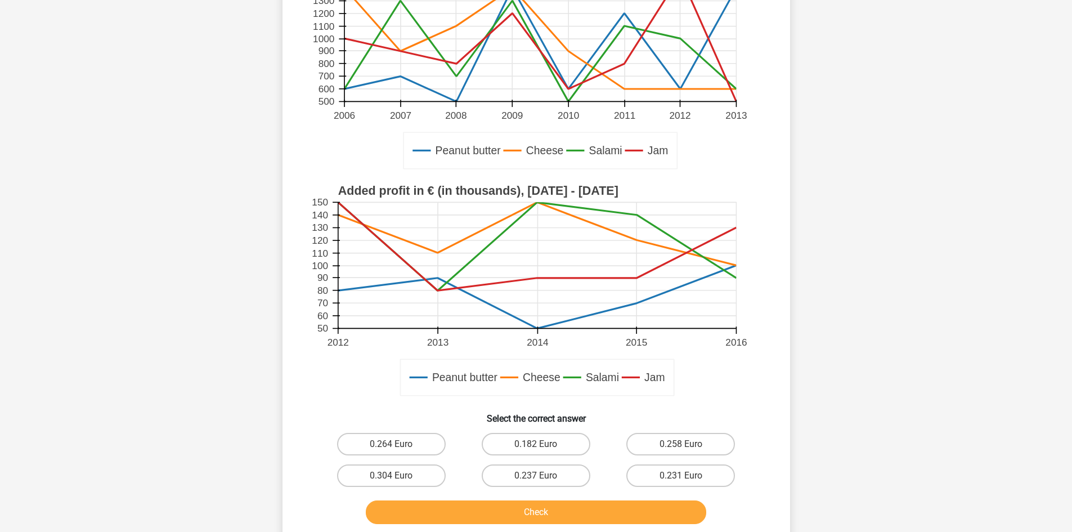
scroll to position [187, 0]
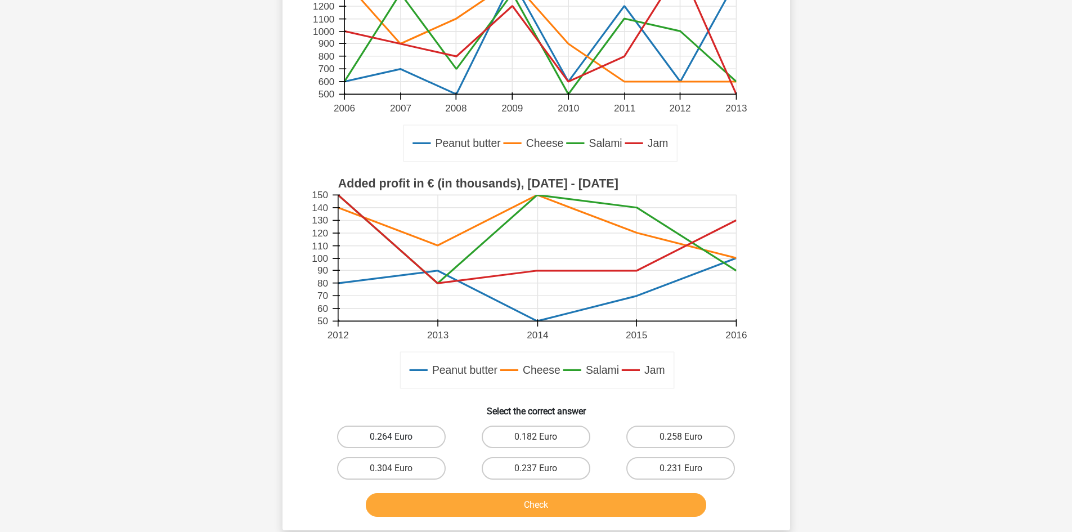
click at [404, 440] on label "0.264 Euro" at bounding box center [391, 436] width 109 height 23
click at [398, 440] on input "0.264 Euro" at bounding box center [394, 440] width 7 height 7
radio input "true"
click at [443, 500] on button "Check" at bounding box center [536, 505] width 340 height 24
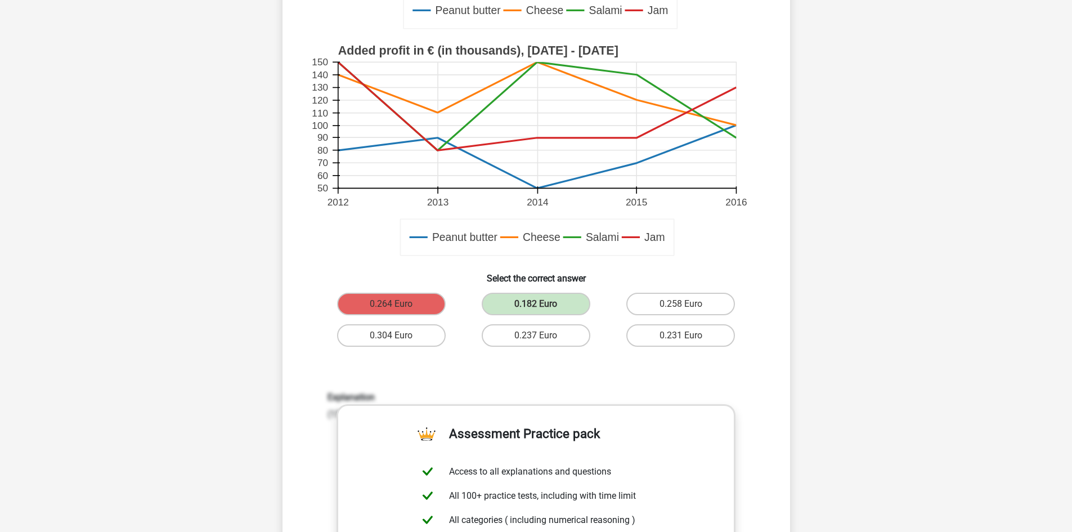
scroll to position [338, 0]
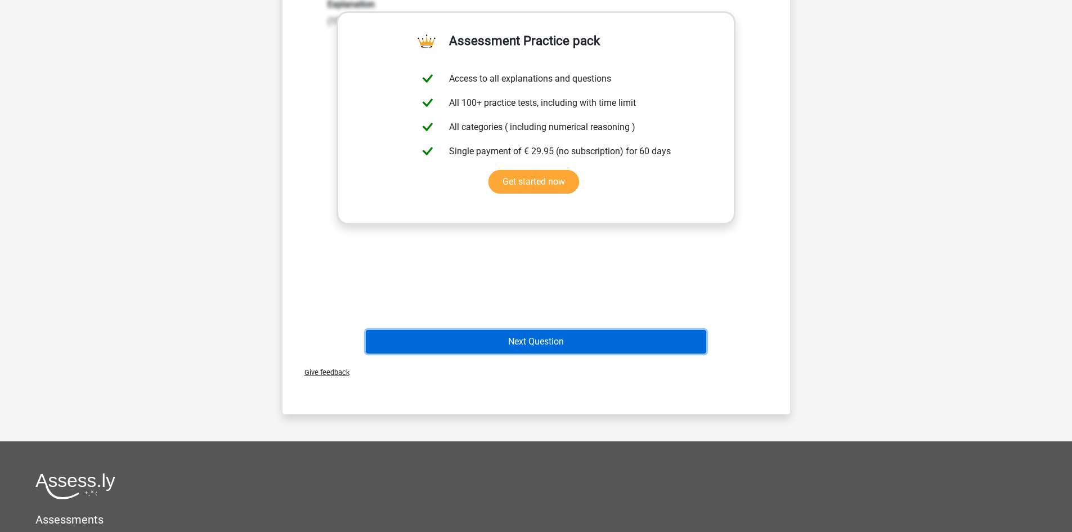
click at [602, 338] on button "Next Question" at bounding box center [536, 342] width 340 height 24
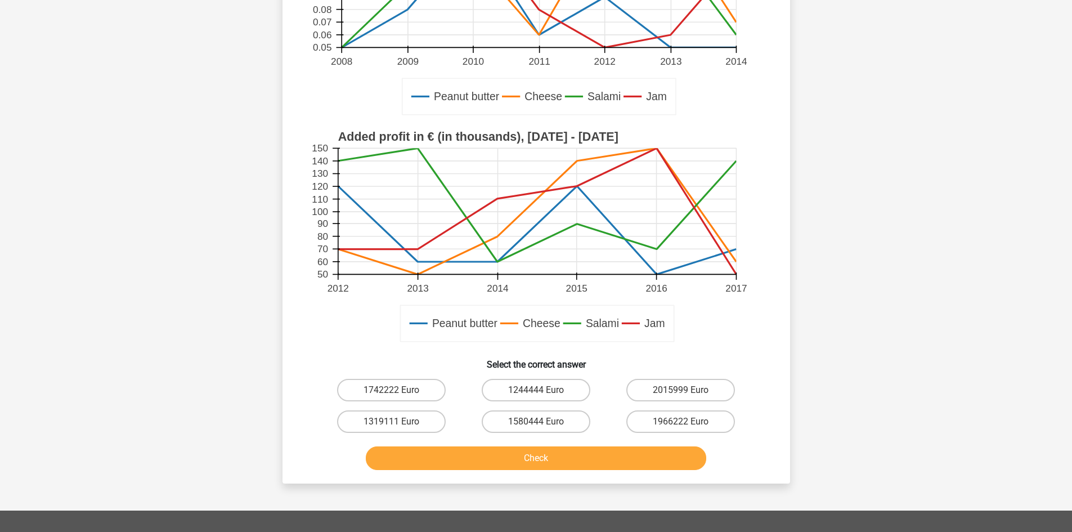
scroll to position [244, 0]
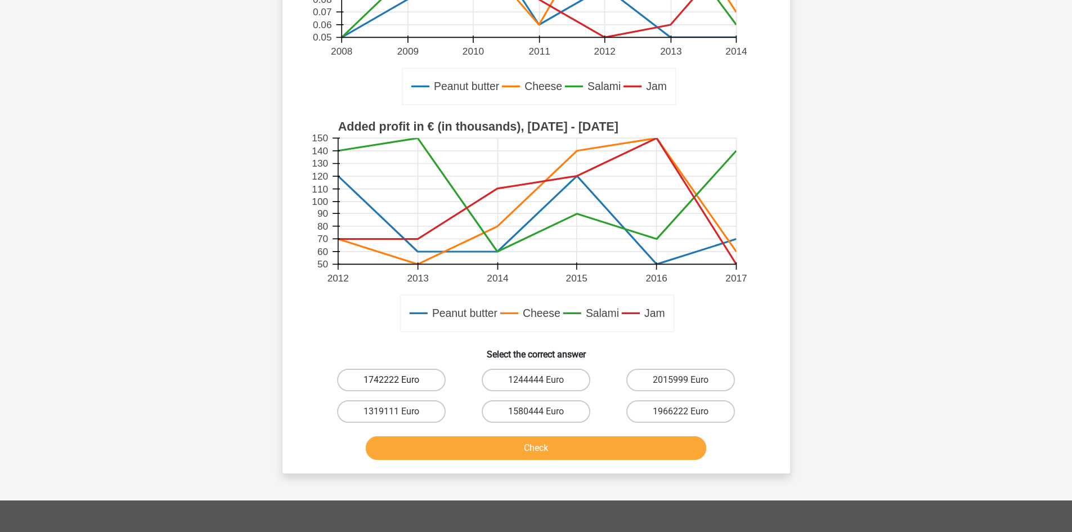
click at [410, 378] on label "1742222 Euro" at bounding box center [391, 379] width 109 height 23
click at [398, 380] on input "1742222 Euro" at bounding box center [394, 383] width 7 height 7
radio input "true"
click at [444, 439] on button "Check" at bounding box center [536, 448] width 340 height 24
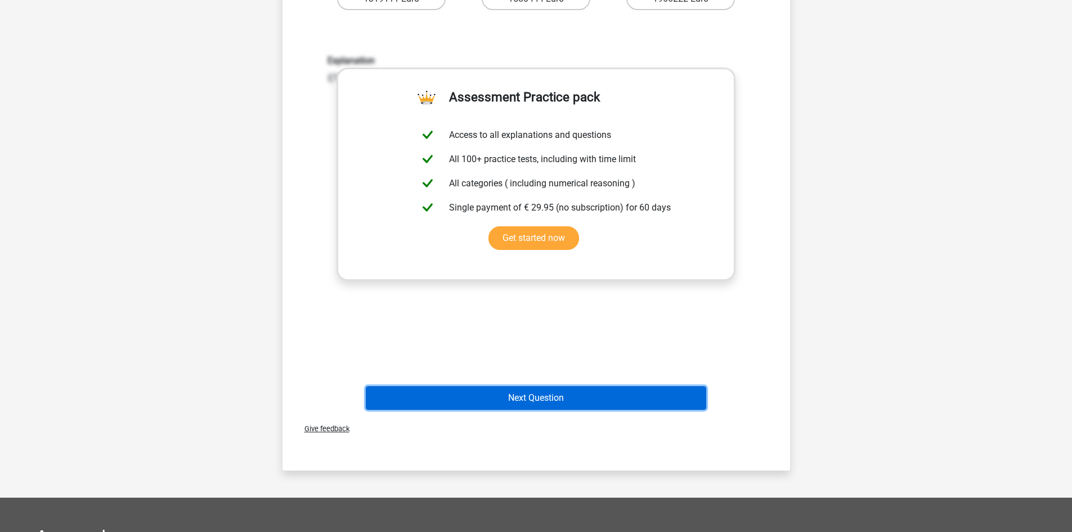
click at [506, 389] on button "Next Question" at bounding box center [536, 398] width 340 height 24
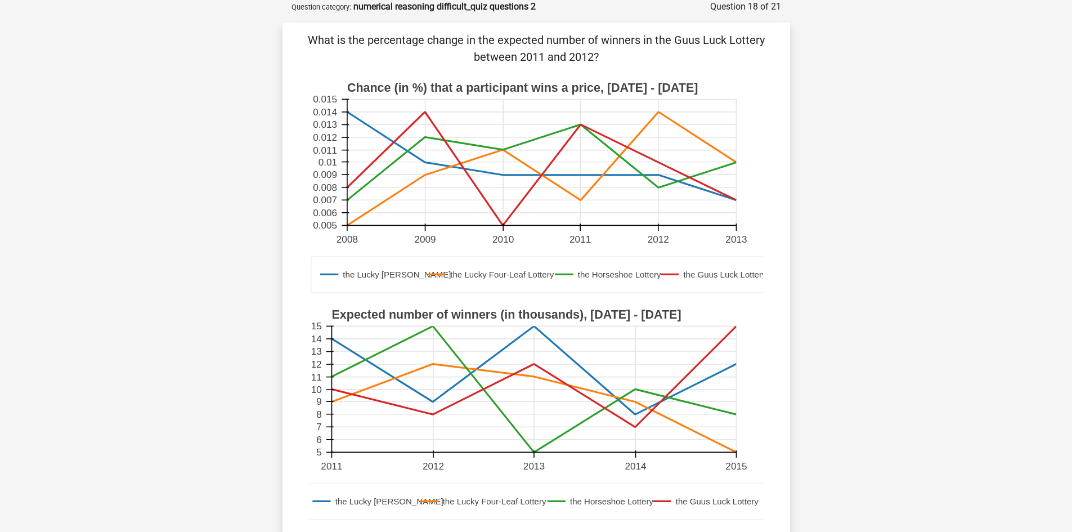
scroll to position [19, 0]
